Goal: Task Accomplishment & Management: Manage account settings

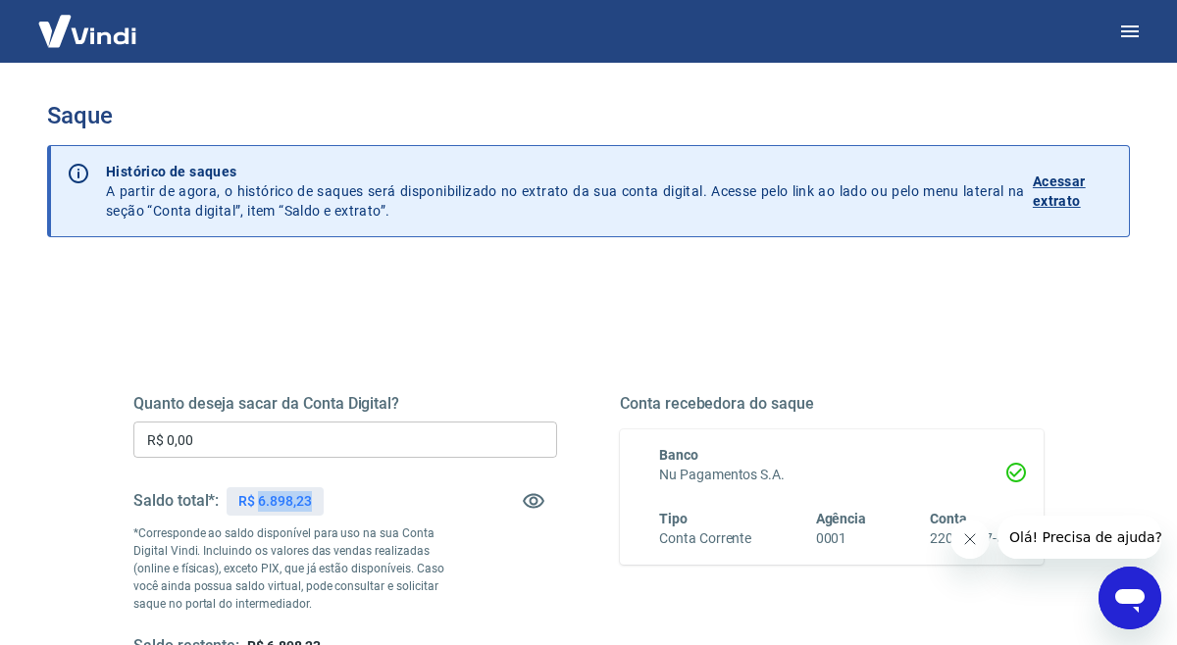
drag, startPoint x: 258, startPoint y: 499, endPoint x: 367, endPoint y: 497, distance: 108.9
click at [356, 501] on div "Saldo total*: R$ 6.898,23" at bounding box center [345, 501] width 424 height 47
copy p "6.898,23"
click at [309, 446] on input "R$ 0,00" at bounding box center [345, 440] width 424 height 36
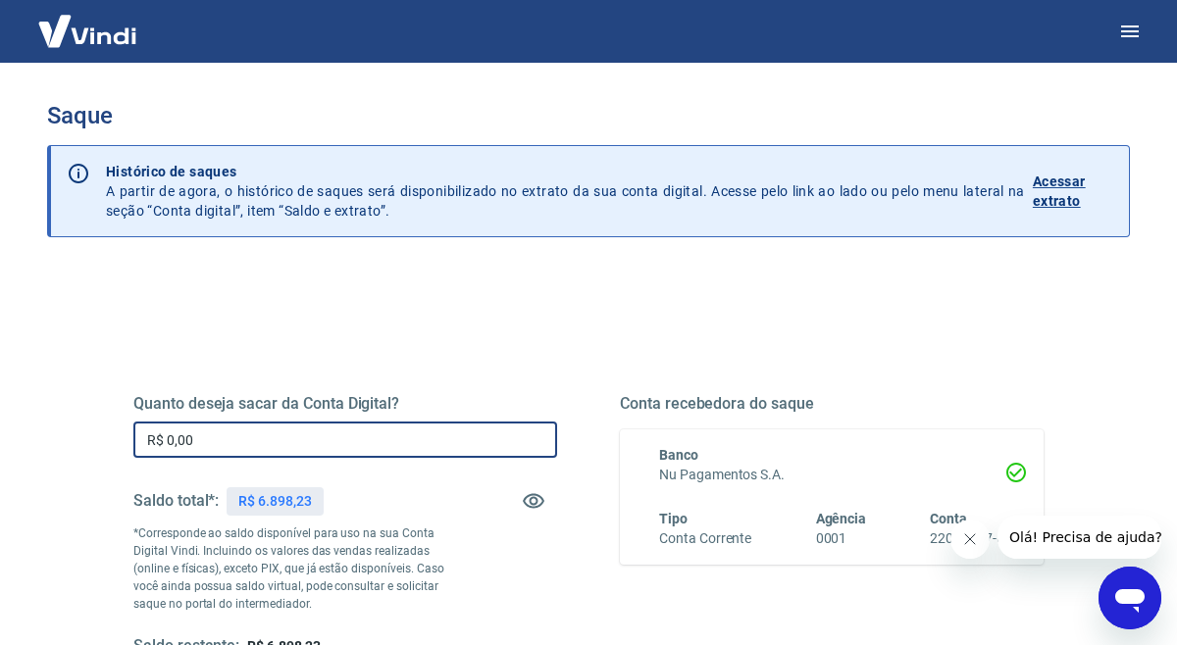
click at [309, 446] on input "R$ 0,00" at bounding box center [345, 440] width 424 height 36
paste input "6.898,23"
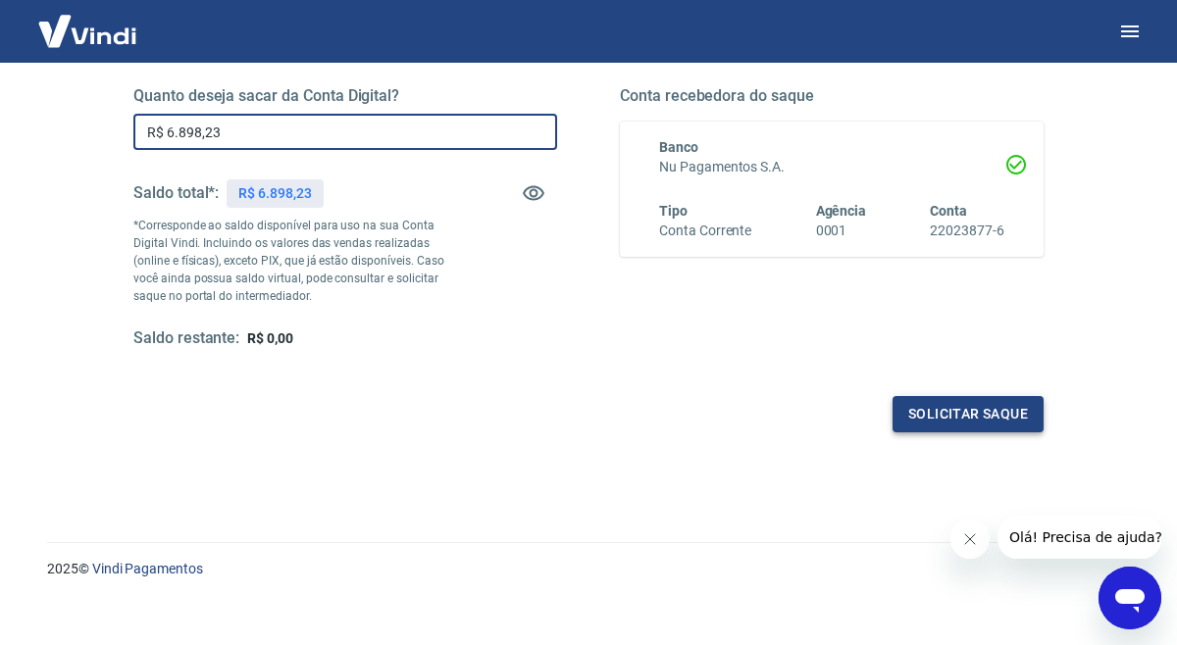
scroll to position [325, 0]
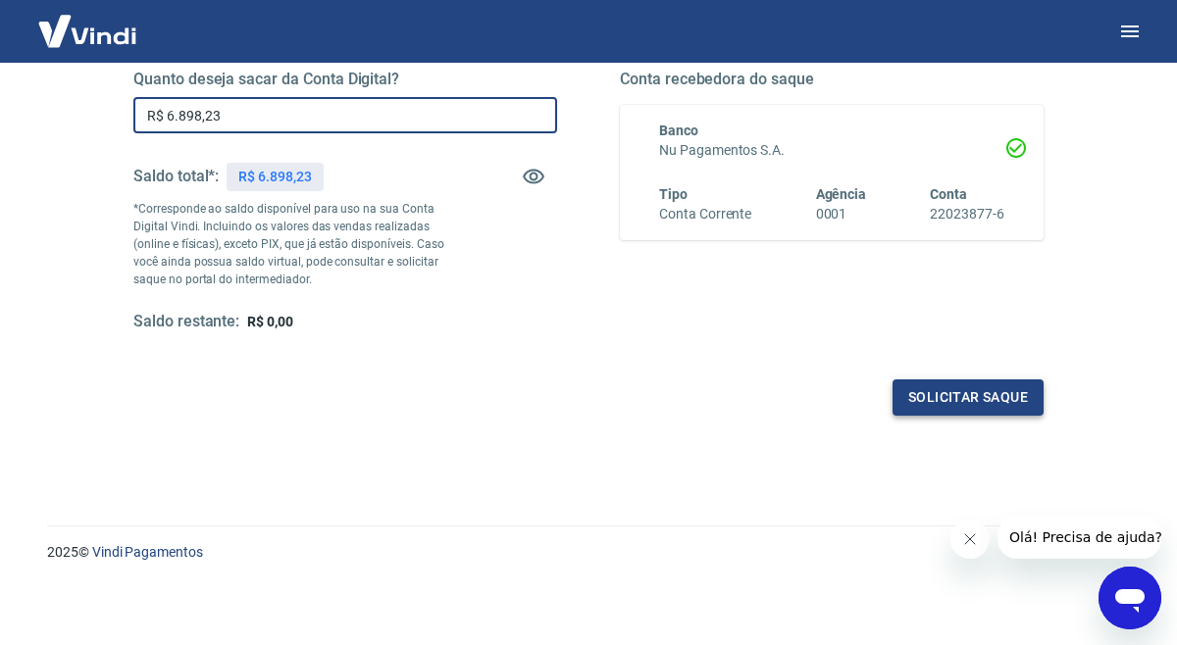
type input "R$ 6.898,23"
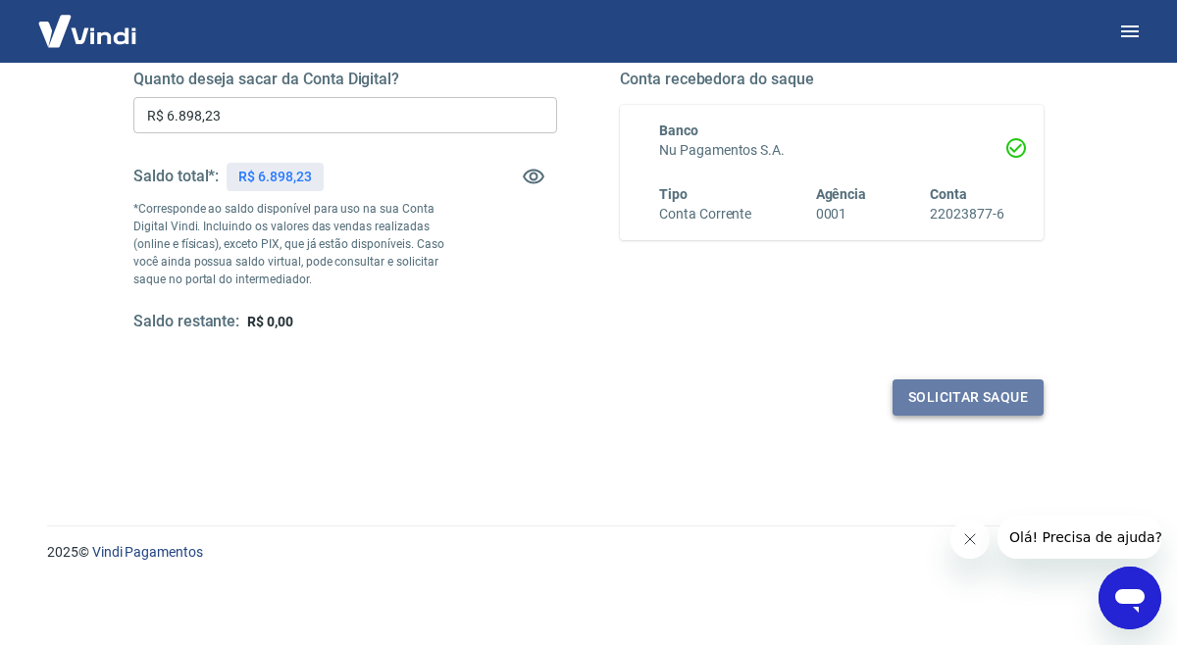
click at [1007, 393] on button "Solicitar saque" at bounding box center [967, 398] width 151 height 36
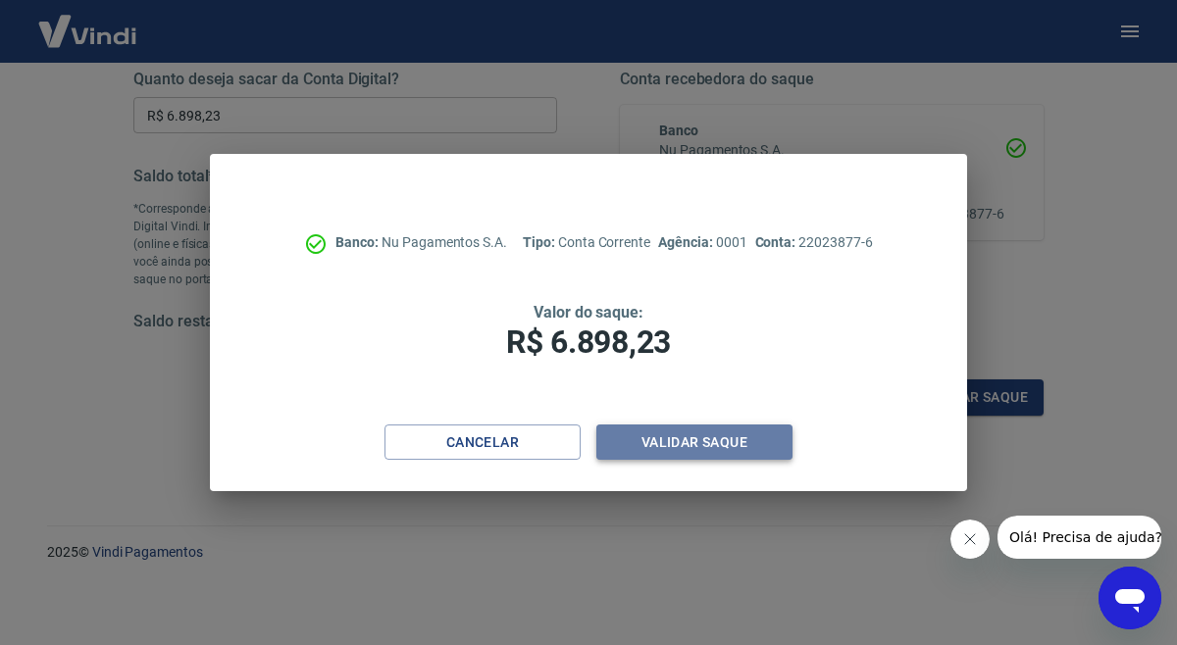
click at [681, 443] on button "Validar saque" at bounding box center [694, 443] width 196 height 36
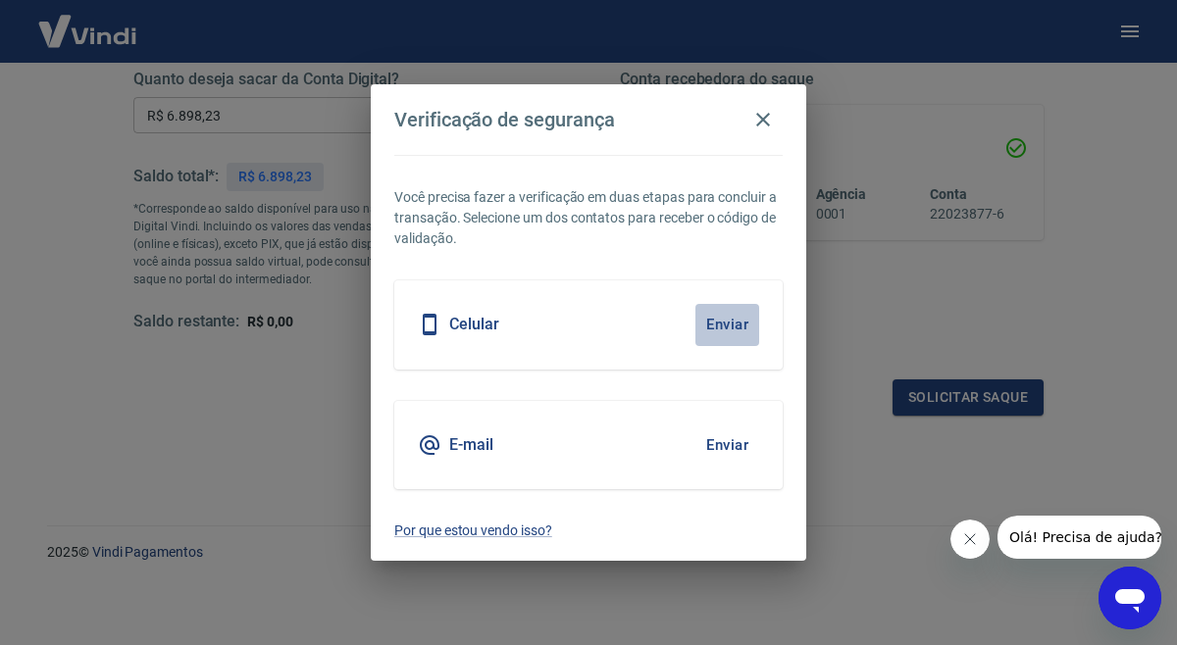
click at [739, 315] on button "Enviar" at bounding box center [727, 324] width 64 height 41
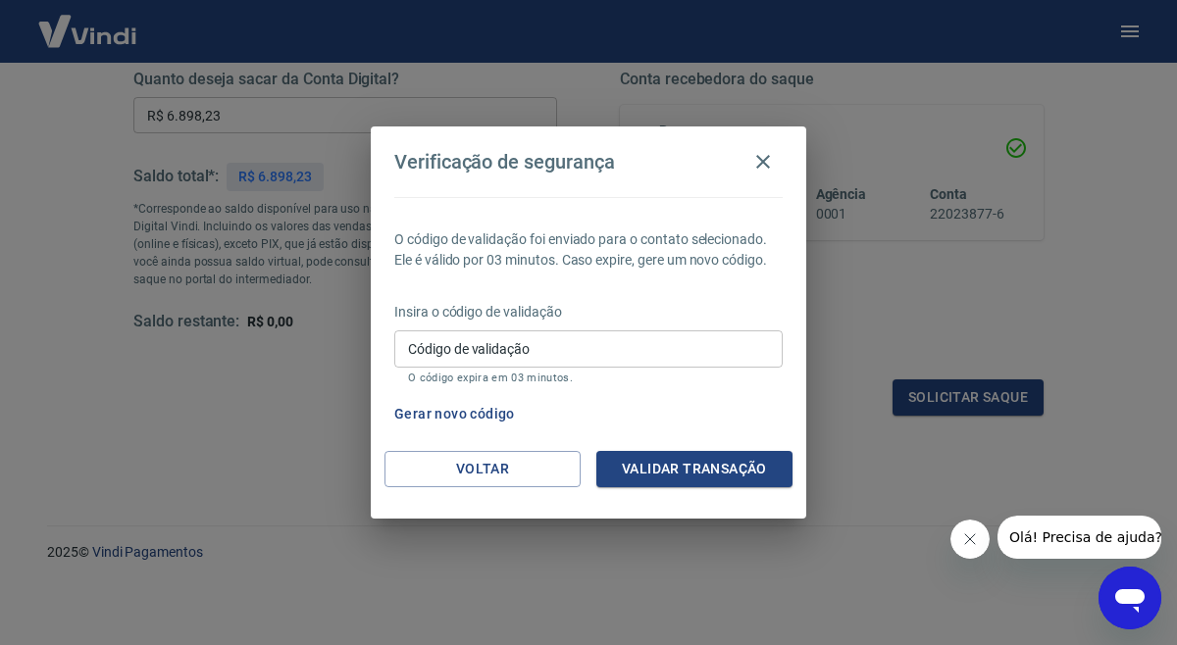
click at [730, 345] on input "Código de validação" at bounding box center [588, 348] width 388 height 36
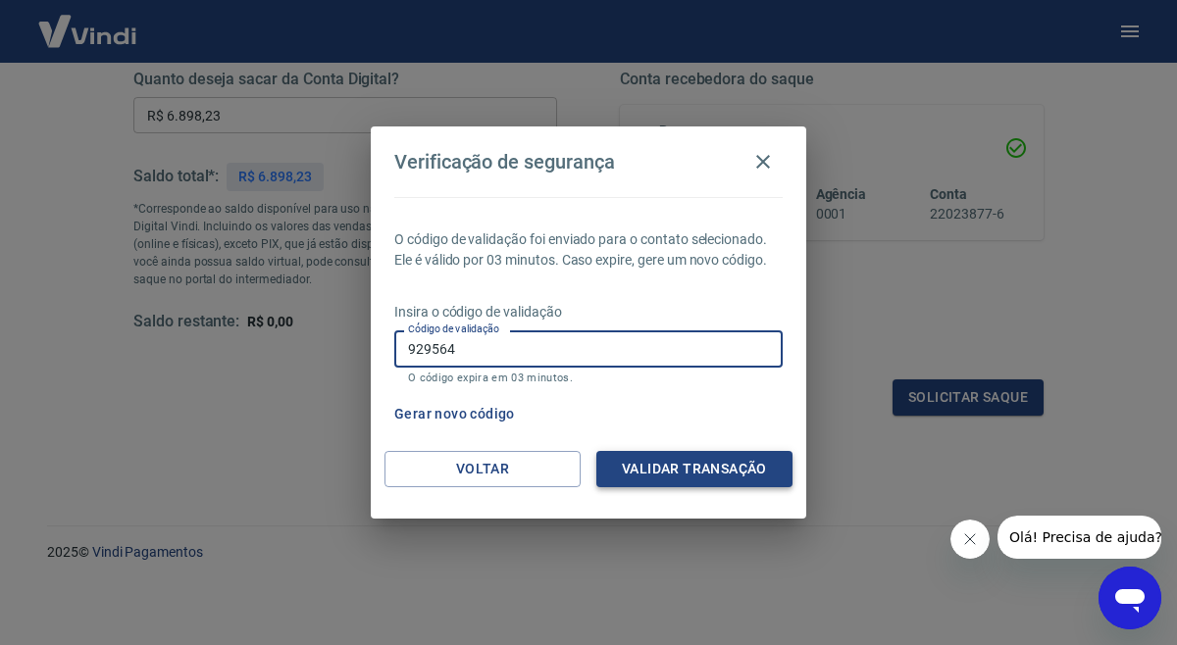
type input "929564"
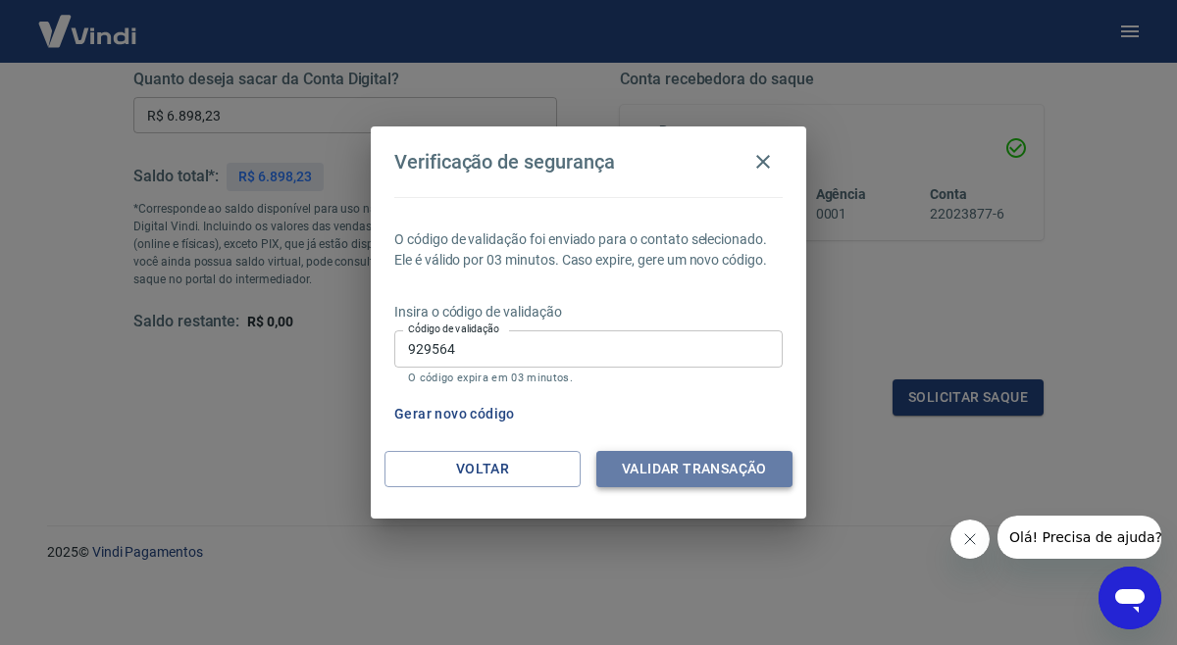
click at [719, 461] on button "Validar transação" at bounding box center [694, 469] width 196 height 36
